Goal: Find specific page/section: Find specific page/section

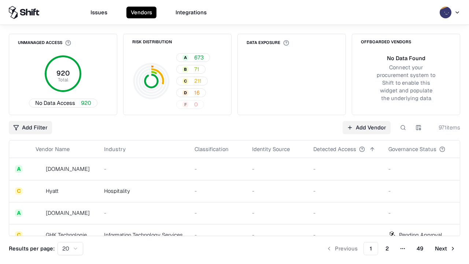
click at [234, 132] on div "Add Filter Add Vendor 971 items" at bounding box center [234, 127] width 451 height 13
click at [30, 127] on html "Issues Vendors Integrations Unmanaged Access 920 Total No Data Access 920 Risk …" at bounding box center [234, 132] width 469 height 264
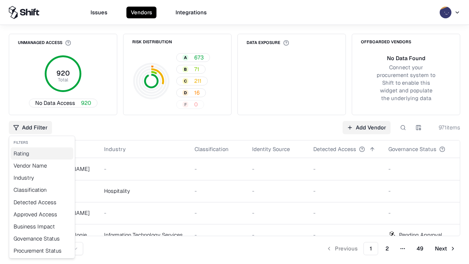
click at [42, 153] on div "Rating" at bounding box center [42, 153] width 63 height 12
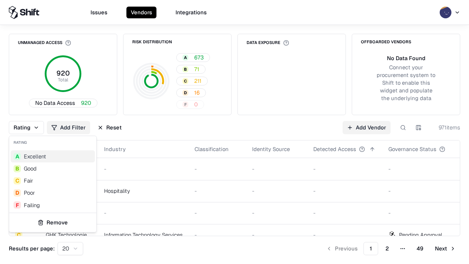
click at [234, 132] on html "Issues Vendors Integrations Unmanaged Access 920 Total No Data Access 920 Risk …" at bounding box center [234, 132] width 469 height 264
click at [234, 132] on div "Rating Add Filter Reset Add Vendor 971 items" at bounding box center [234, 127] width 451 height 13
click at [109, 127] on button "Reset" at bounding box center [109, 127] width 33 height 13
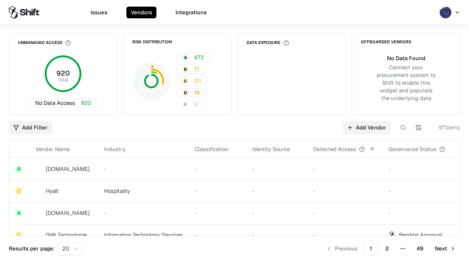
click at [234, 132] on div "Add Filter Add Vendor 971 items" at bounding box center [234, 127] width 451 height 13
click at [30, 127] on html "Issues Vendors Integrations Unmanaged Access 920 Total No Data Access 920 Risk …" at bounding box center [234, 132] width 469 height 264
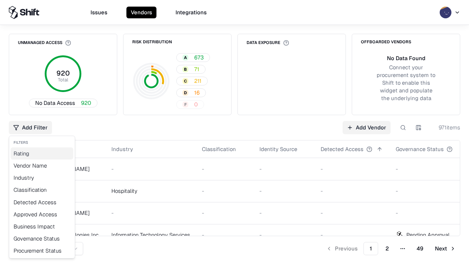
click at [42, 153] on div "Rating" at bounding box center [42, 153] width 63 height 12
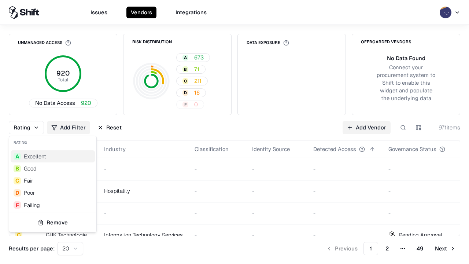
click at [53, 156] on div "A Excellent" at bounding box center [53, 156] width 84 height 12
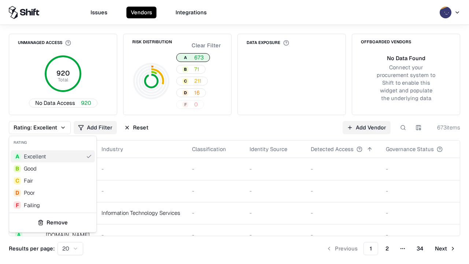
click at [234, 132] on html "Issues Vendors Integrations Unmanaged Access 920 Total No Data Access 920 Risk …" at bounding box center [234, 132] width 469 height 264
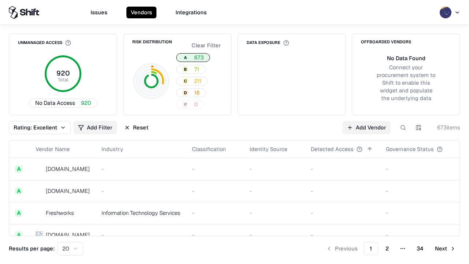
click at [234, 132] on div "Rating: Excellent Add Filter Reset Add Vendor 673 items" at bounding box center [234, 127] width 451 height 13
click at [136, 127] on button "Reset" at bounding box center [136, 127] width 33 height 13
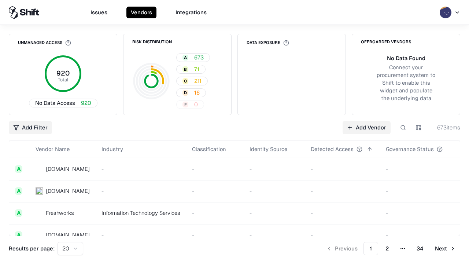
click at [234, 132] on div "Add Filter Add Vendor 673 items" at bounding box center [234, 127] width 451 height 13
click at [30, 127] on html "Issues Vendors Integrations Unmanaged Access 920 Total No Data Access 920 Risk …" at bounding box center [234, 132] width 469 height 264
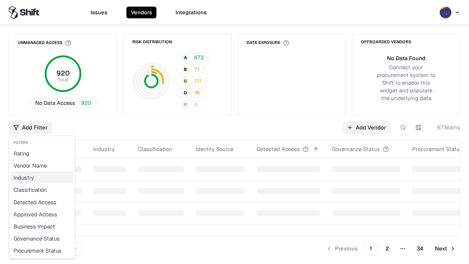
click at [42, 177] on div "Industry" at bounding box center [42, 177] width 63 height 12
